Goal: Check status: Check status

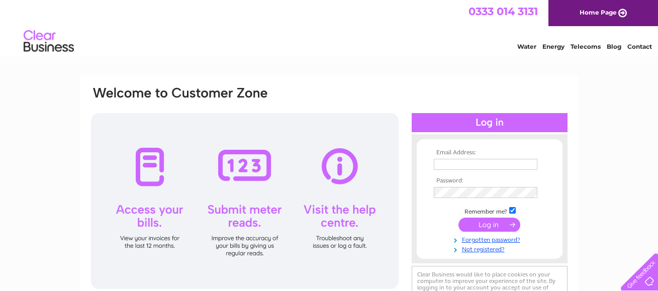
type input "[EMAIL_ADDRESS][DOMAIN_NAME]"
click at [489, 223] on input "submit" at bounding box center [490, 225] width 62 height 14
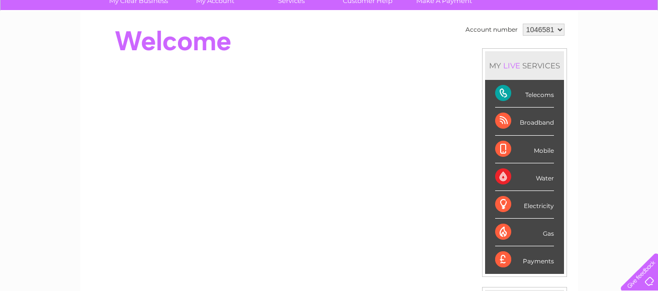
scroll to position [50, 0]
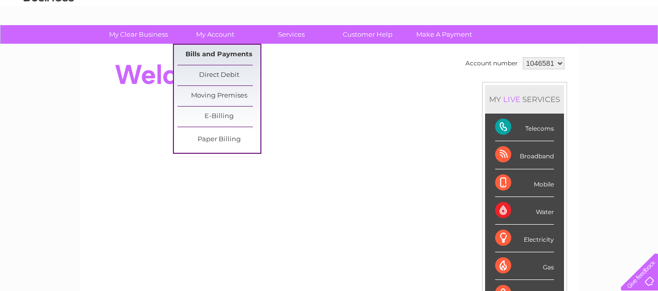
click at [231, 52] on link "Bills and Payments" at bounding box center [219, 55] width 83 height 20
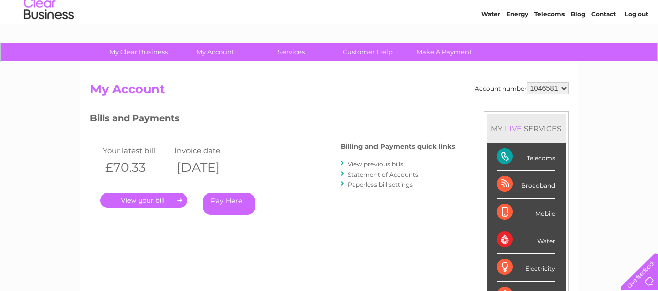
scroll to position [50, 0]
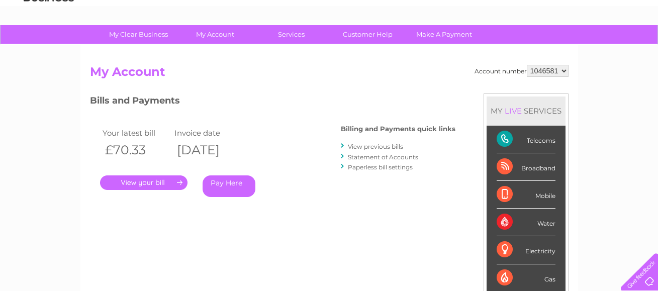
click at [150, 181] on link "." at bounding box center [143, 182] width 87 height 15
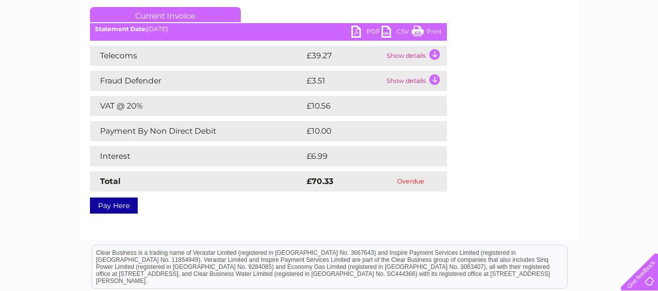
scroll to position [101, 0]
